Goal: Task Accomplishment & Management: Complete application form

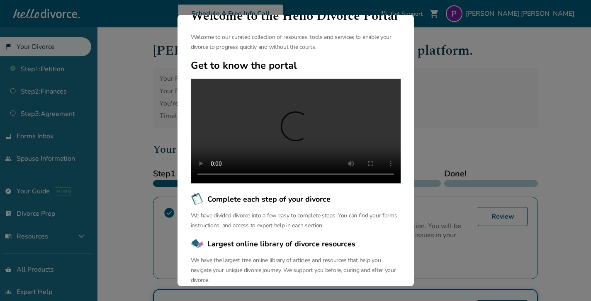
scroll to position [88, 0]
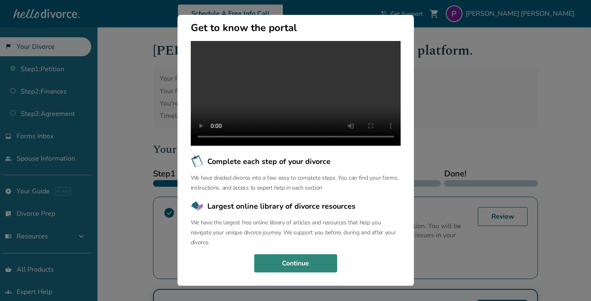
click at [315, 262] on button "Continue" at bounding box center [295, 264] width 83 height 18
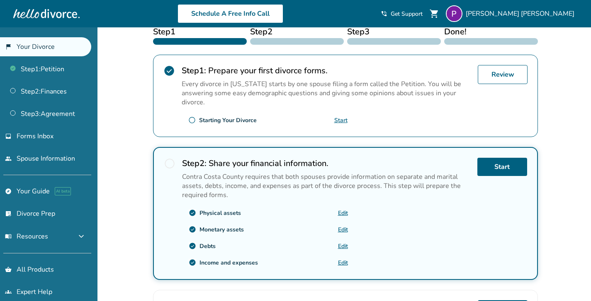
scroll to position [189, 0]
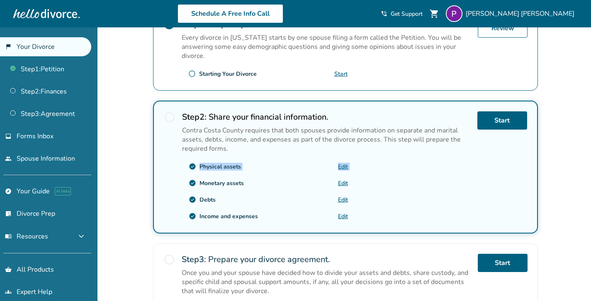
drag, startPoint x: 198, startPoint y: 162, endPoint x: 252, endPoint y: 173, distance: 54.6
click at [252, 173] on div "check_circle Physical assets Edit check_circle Monetary assets Edit check_circl…" at bounding box center [265, 191] width 166 height 63
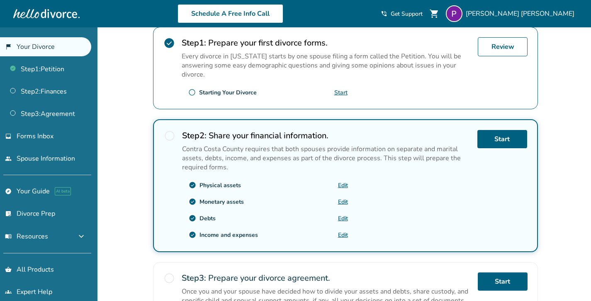
scroll to position [170, 0]
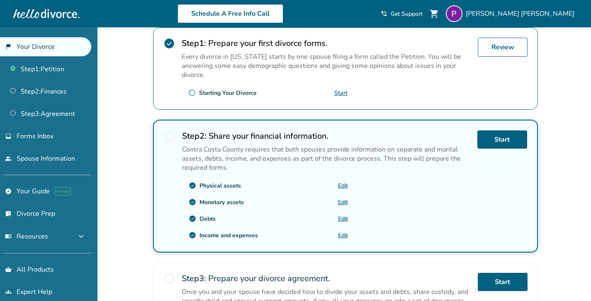
click at [160, 134] on div "radio_button_unchecked Step 2 : Share your financial information. Contra Costa …" at bounding box center [345, 186] width 385 height 133
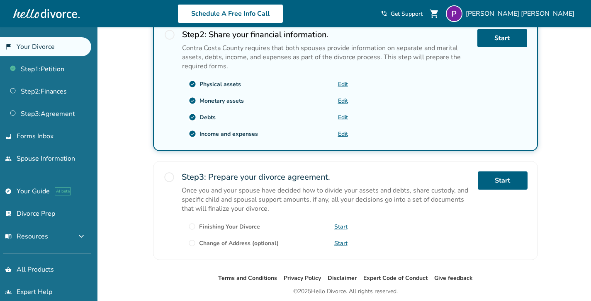
scroll to position [231, 0]
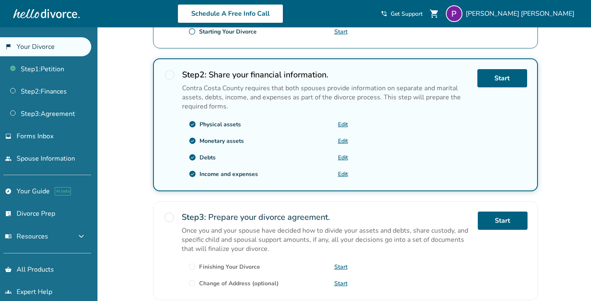
click at [342, 126] on div "check_circle Physical assets Edit" at bounding box center [265, 124] width 166 height 13
click at [342, 122] on link "Edit" at bounding box center [343, 125] width 10 height 8
click at [436, 87] on p "Contra Costa County requires that both spouses provide information on separate …" at bounding box center [326, 97] width 289 height 27
click at [340, 156] on link "Edit" at bounding box center [343, 158] width 10 height 8
click at [170, 74] on span "radio_button_unchecked" at bounding box center [170, 75] width 12 height 12
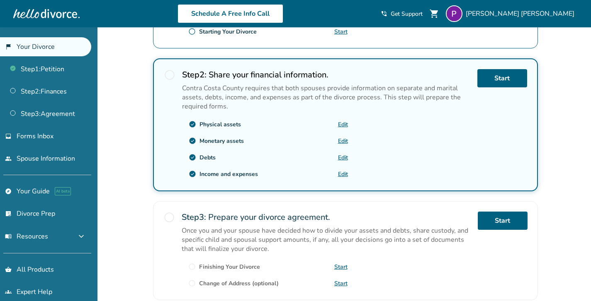
click at [344, 173] on link "Edit" at bounding box center [343, 174] width 10 height 8
click at [347, 173] on link "Edit" at bounding box center [343, 174] width 10 height 8
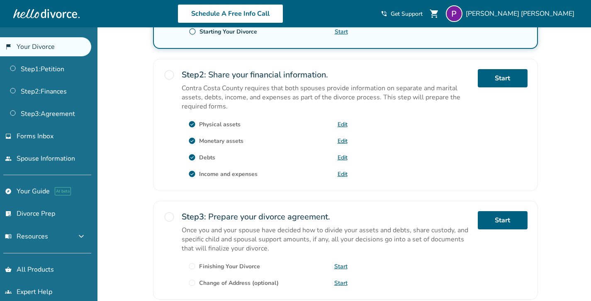
click at [341, 170] on link "Edit" at bounding box center [343, 174] width 10 height 8
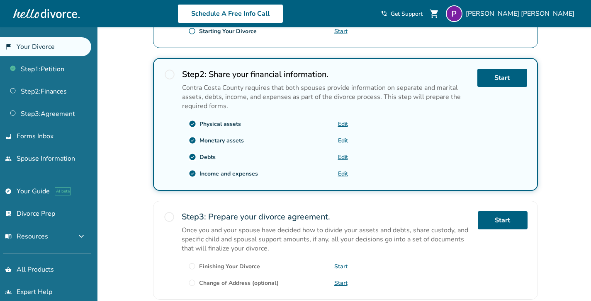
scroll to position [231, 0]
click at [343, 137] on link "Edit" at bounding box center [343, 141] width 10 height 8
click at [165, 80] on span "radio_button_unchecked" at bounding box center [170, 75] width 12 height 12
click at [343, 141] on link "Edit" at bounding box center [343, 141] width 10 height 8
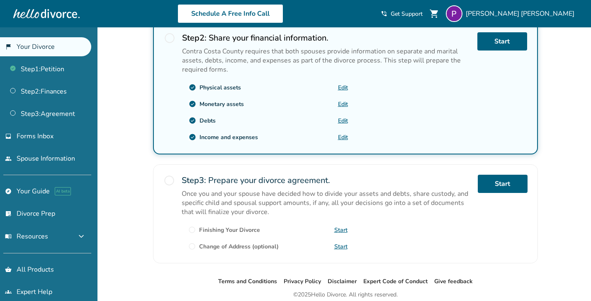
scroll to position [159, 0]
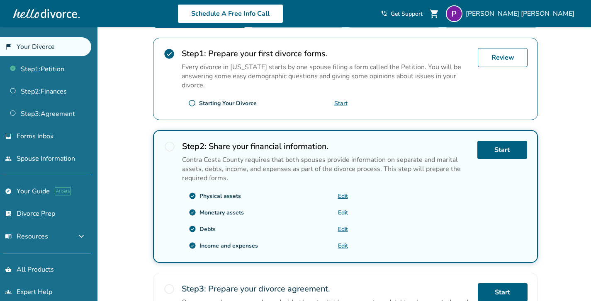
click at [345, 242] on link "Edit" at bounding box center [343, 246] width 10 height 8
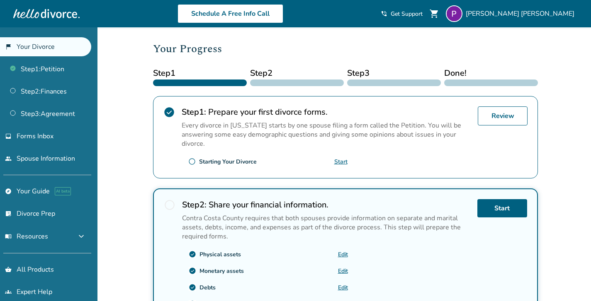
scroll to position [253, 0]
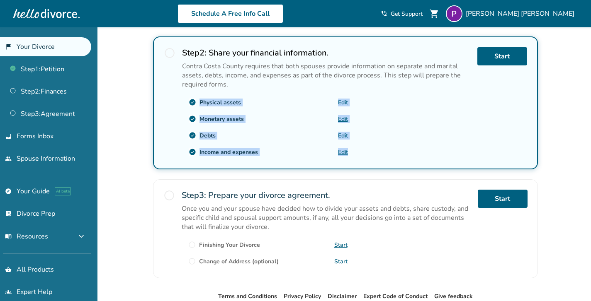
drag, startPoint x: 199, startPoint y: 97, endPoint x: 365, endPoint y: 150, distance: 173.9
click at [366, 151] on div "Step 2 : Share your financial information. Contra Costa County requires that bo…" at bounding box center [326, 103] width 289 height 112
click at [366, 150] on div "Step 2 : Share your financial information. Contra Costa County requires that bo…" at bounding box center [326, 103] width 289 height 112
